Goal: Navigation & Orientation: Find specific page/section

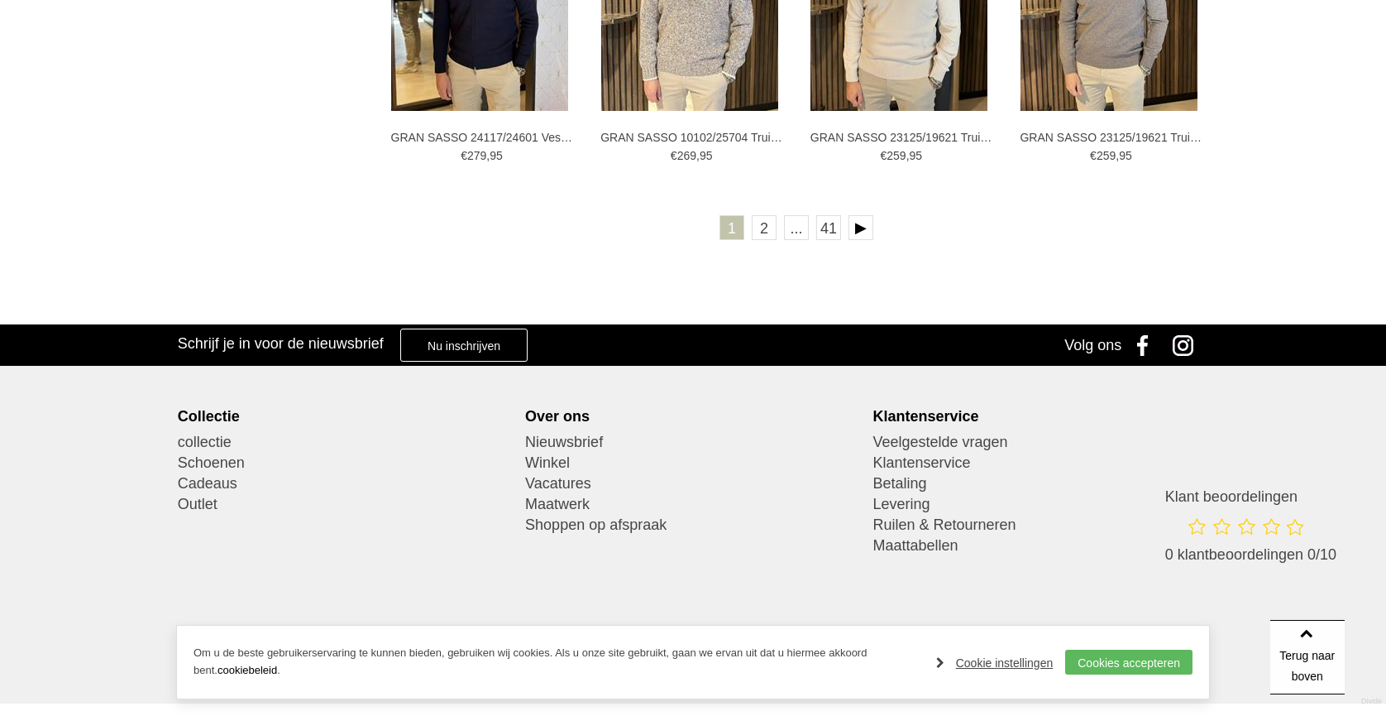
scroll to position [3144, 0]
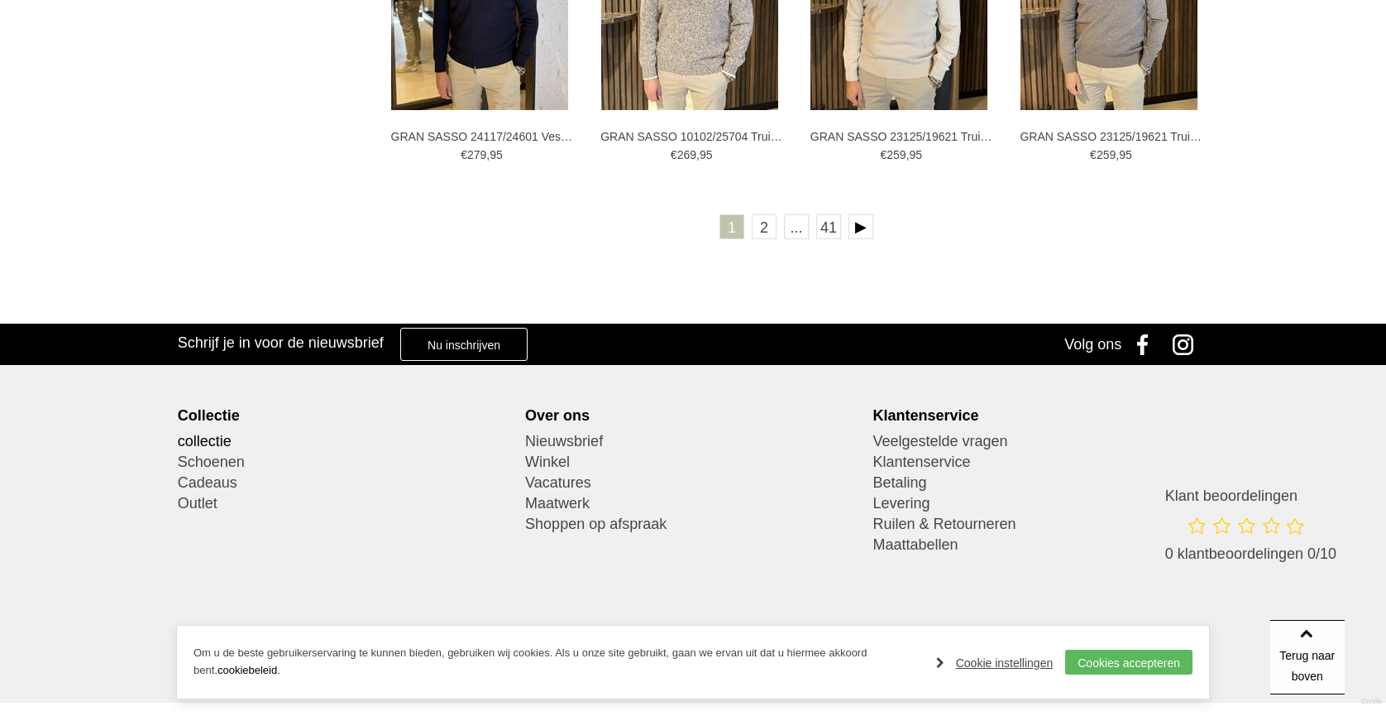
click at [218, 445] on link "collectie" at bounding box center [346, 441] width 336 height 21
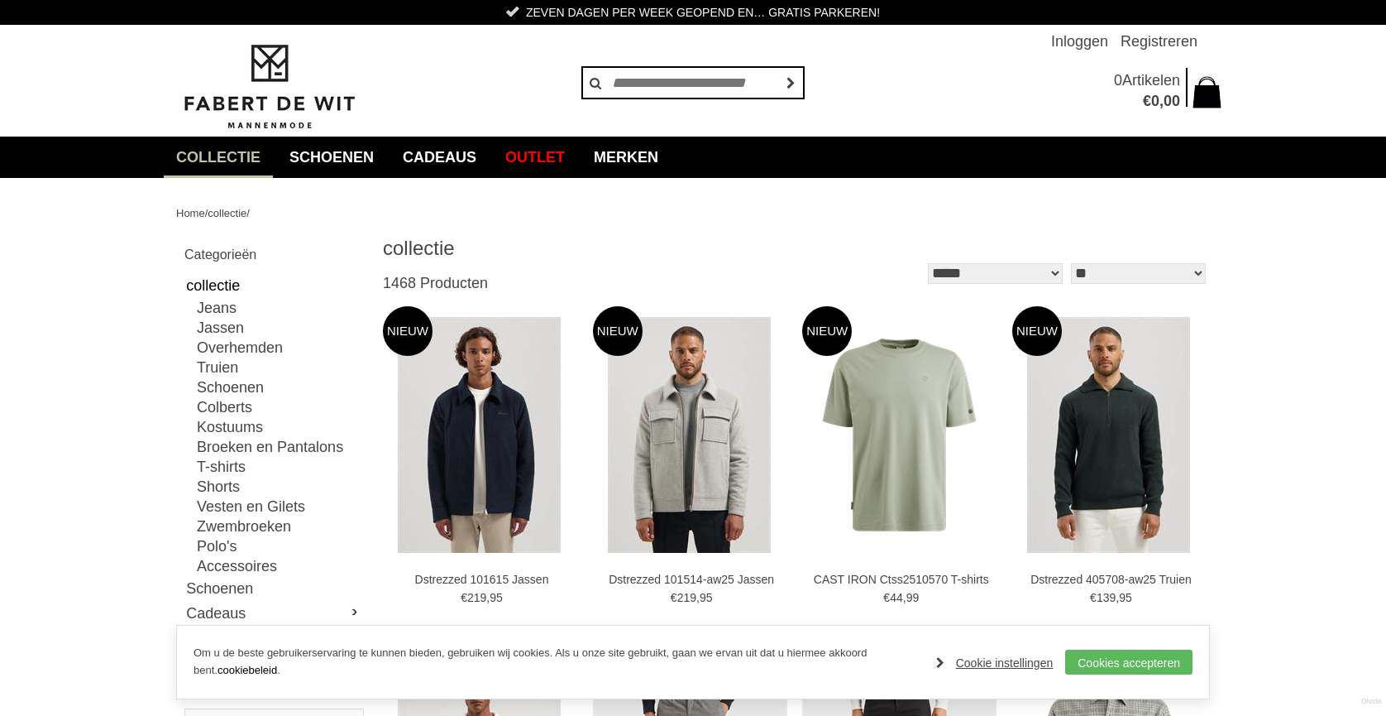
scroll to position [0, 0]
click at [671, 156] on link "Merken" at bounding box center [626, 156] width 89 height 41
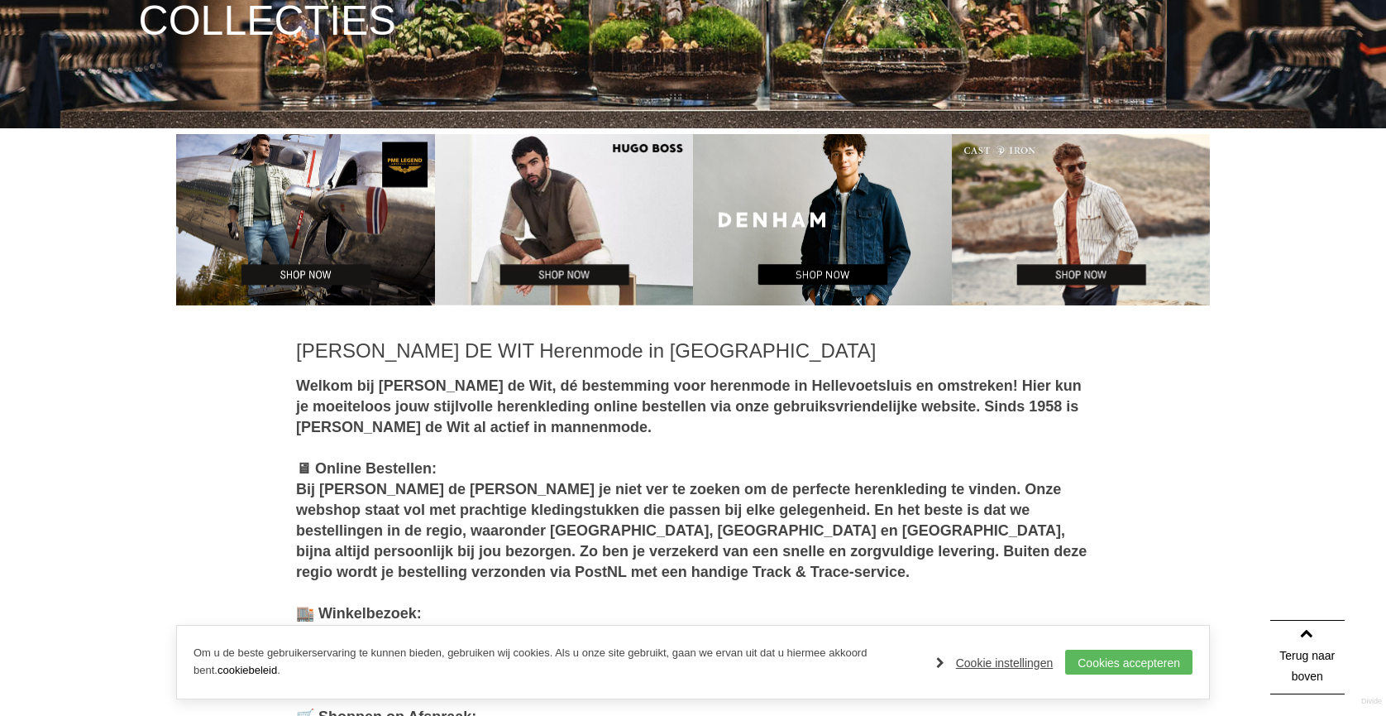
scroll to position [553, 0]
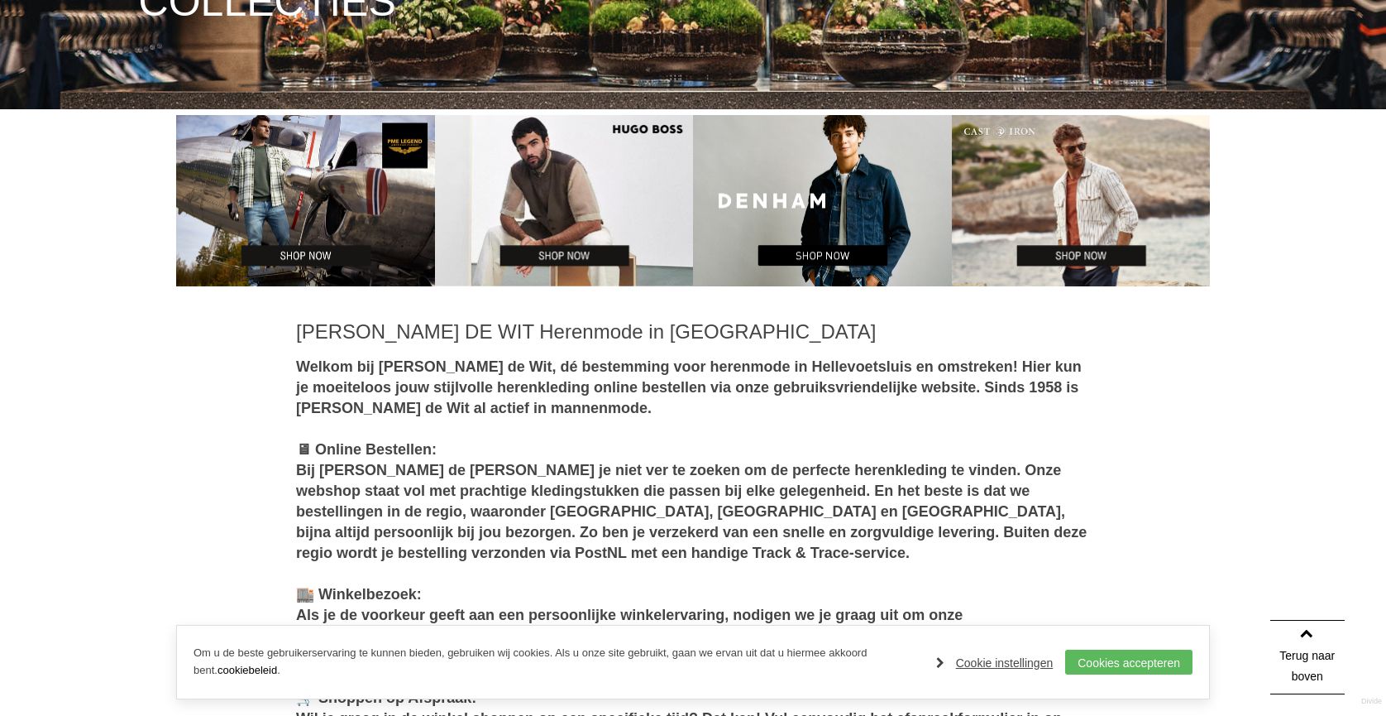
click at [822, 198] on img at bounding box center [822, 201] width 259 height 172
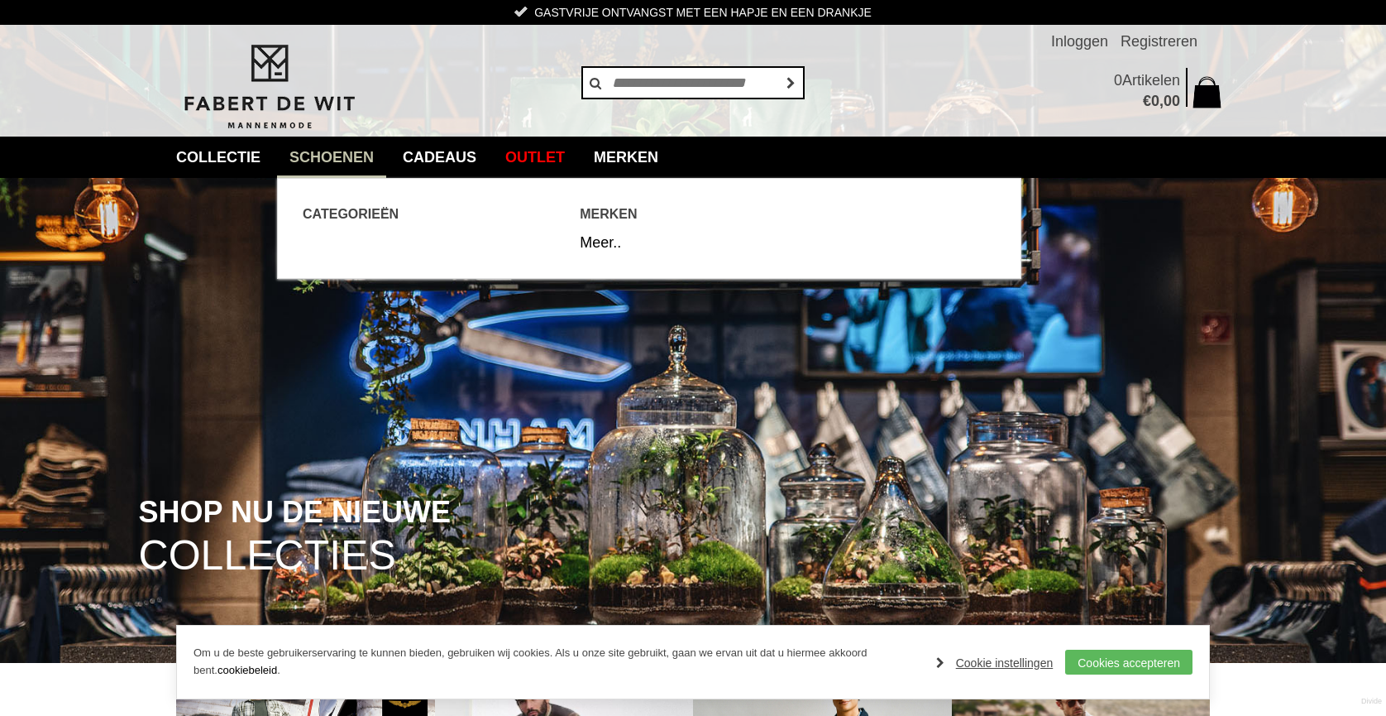
scroll to position [0, 0]
click at [334, 152] on link "Schoenen" at bounding box center [331, 156] width 109 height 41
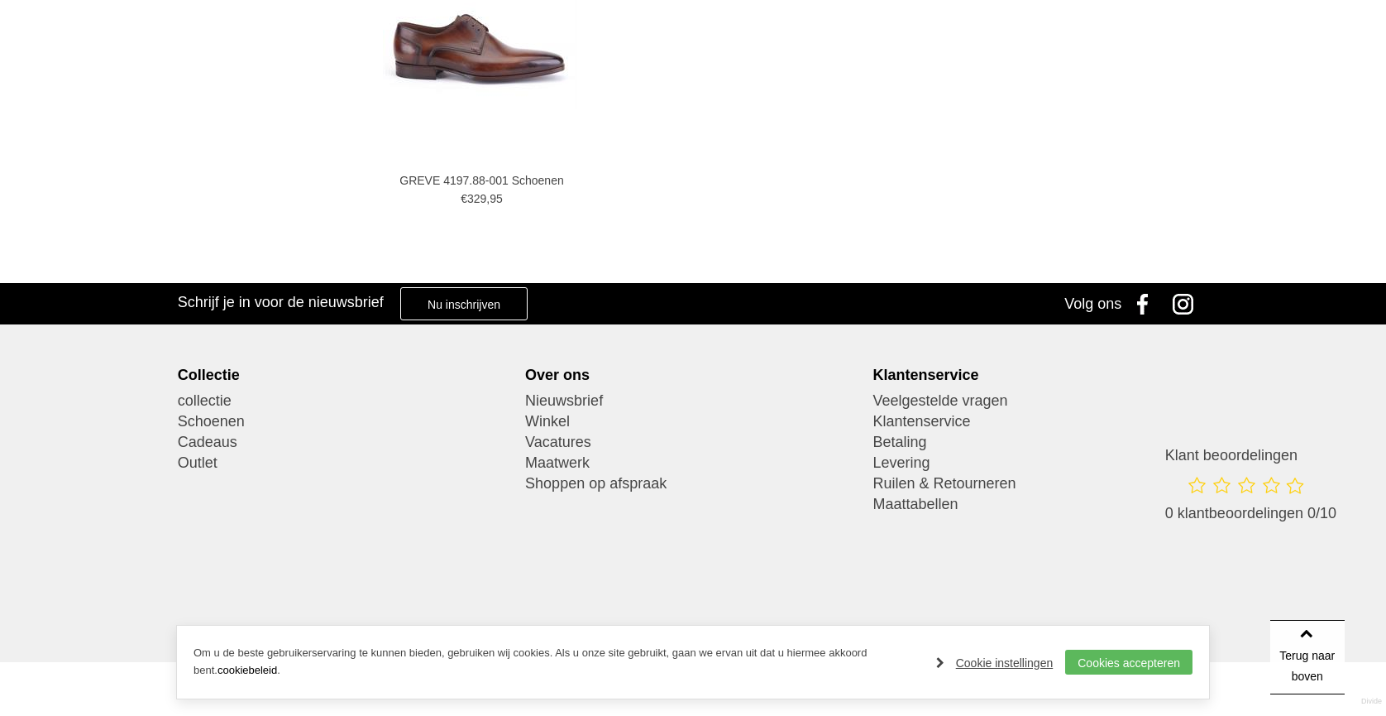
scroll to position [2762, 0]
